Goal: Find specific page/section: Find specific page/section

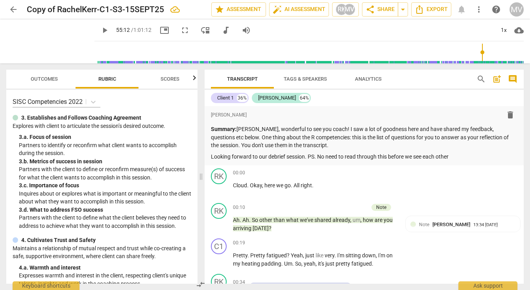
click at [13, 7] on span "arrow_back" at bounding box center [13, 9] width 9 height 9
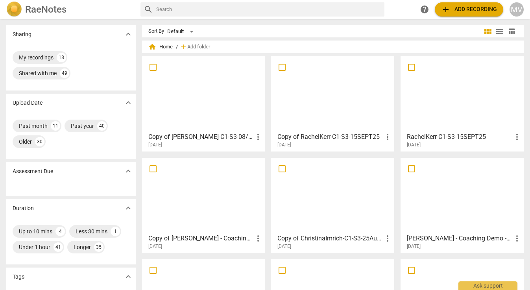
click at [193, 10] on input "text" at bounding box center [268, 9] width 225 height 13
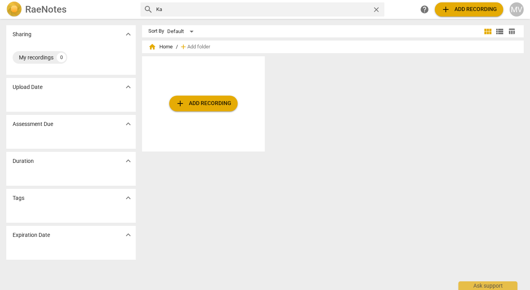
type input "K"
type input "a"
click at [515, 9] on div "MV" at bounding box center [516, 9] width 14 height 14
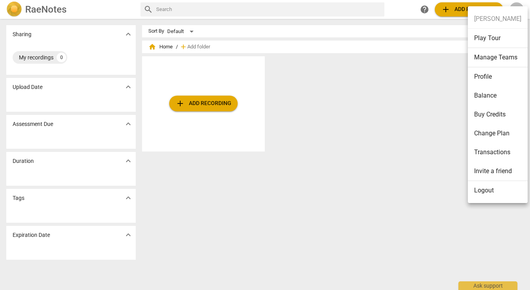
click at [493, 18] on ul "Marietta Vis Play Tour Manage Teams Profile Balance Buy Credits Change Plan Tra…" at bounding box center [498, 104] width 60 height 197
click at [361, 74] on div at bounding box center [265, 145] width 530 height 290
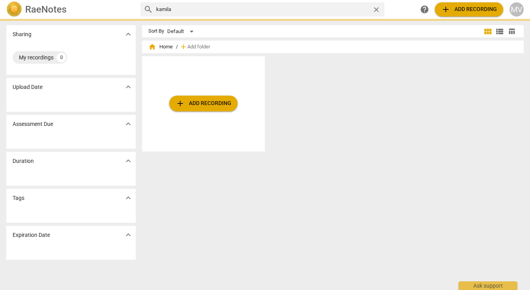
type input "kamilla"
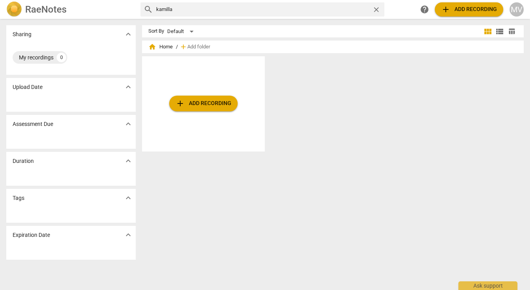
click at [378, 9] on span "close" at bounding box center [376, 10] width 8 height 8
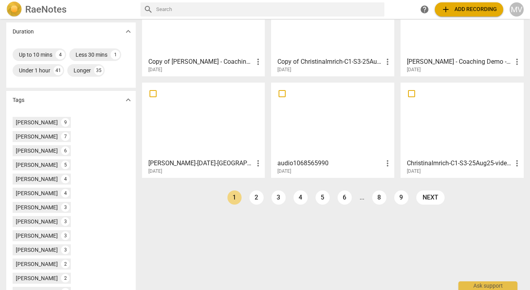
scroll to position [197, 0]
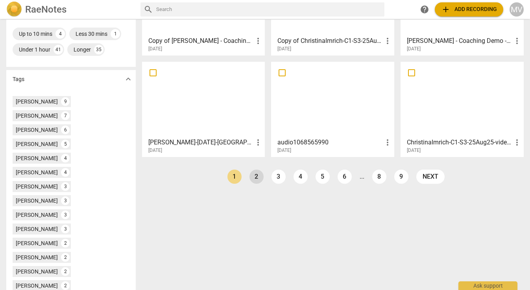
click at [255, 174] on link "2" at bounding box center [256, 177] width 14 height 14
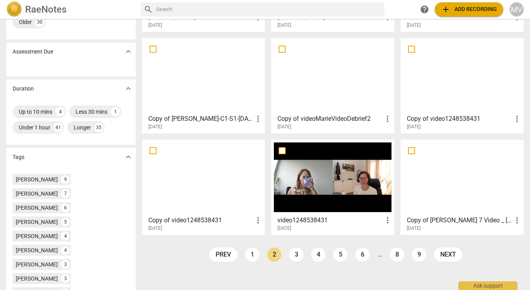
scroll to position [130, 0]
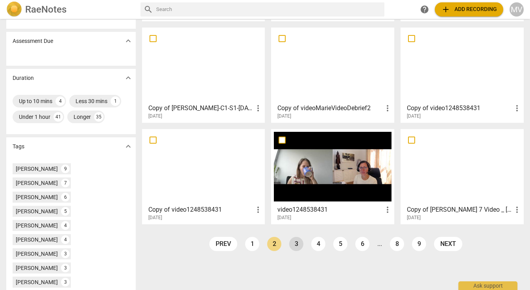
click at [297, 244] on link "3" at bounding box center [296, 244] width 14 height 14
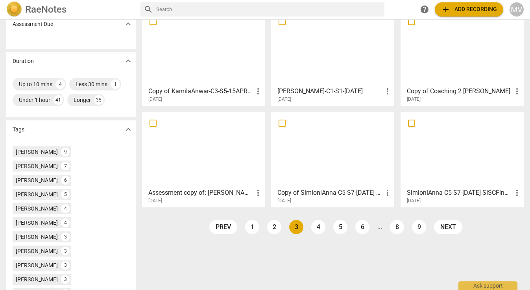
scroll to position [149, 0]
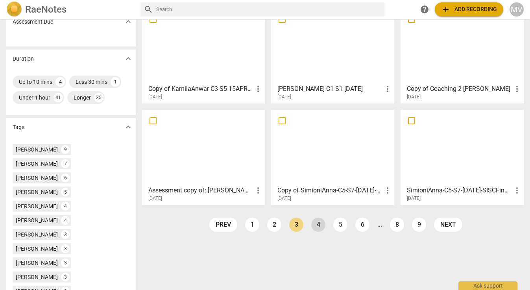
click at [316, 220] on link "4" at bounding box center [318, 225] width 14 height 14
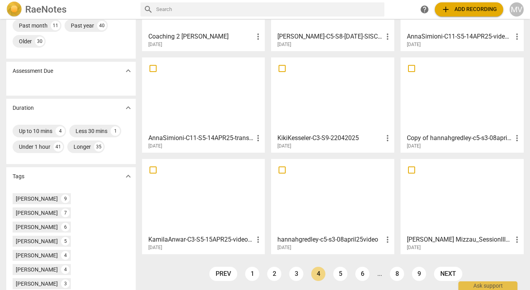
scroll to position [101, 0]
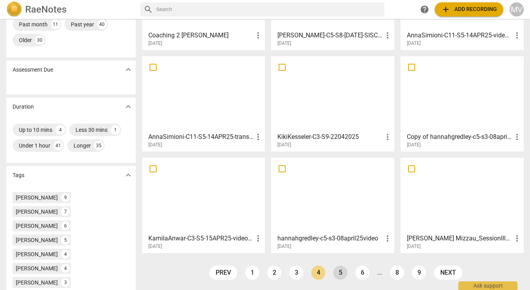
click at [339, 269] on link "5" at bounding box center [340, 273] width 14 height 14
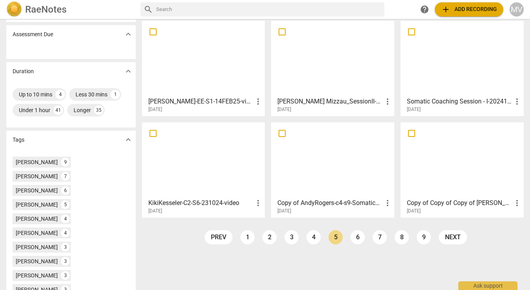
scroll to position [138, 0]
click at [356, 236] on link "6" at bounding box center [358, 236] width 14 height 14
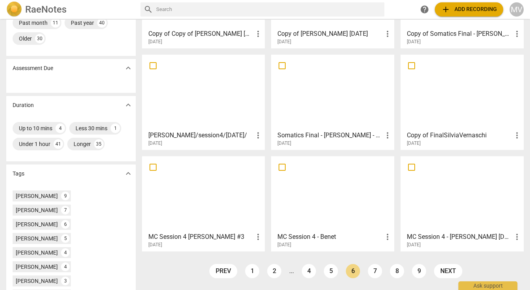
scroll to position [104, 0]
click at [373, 269] on link "7" at bounding box center [375, 270] width 14 height 14
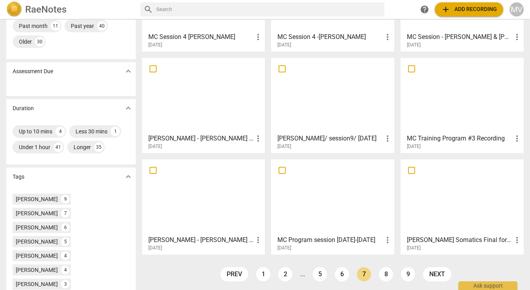
scroll to position [106, 0]
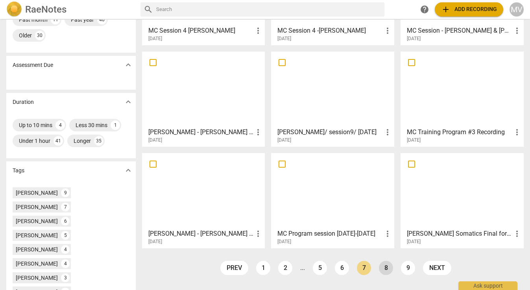
click at [386, 267] on link "8" at bounding box center [386, 268] width 14 height 14
